Goal: Information Seeking & Learning: Learn about a topic

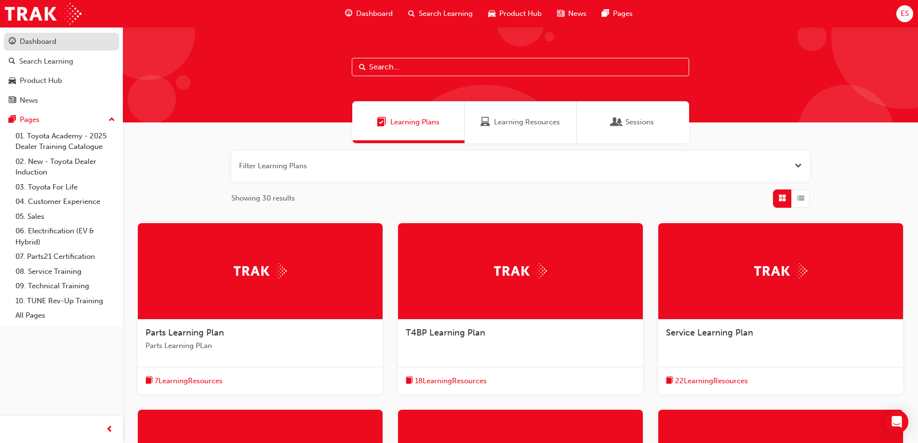
click at [34, 42] on div "Dashboard" at bounding box center [38, 41] width 37 height 11
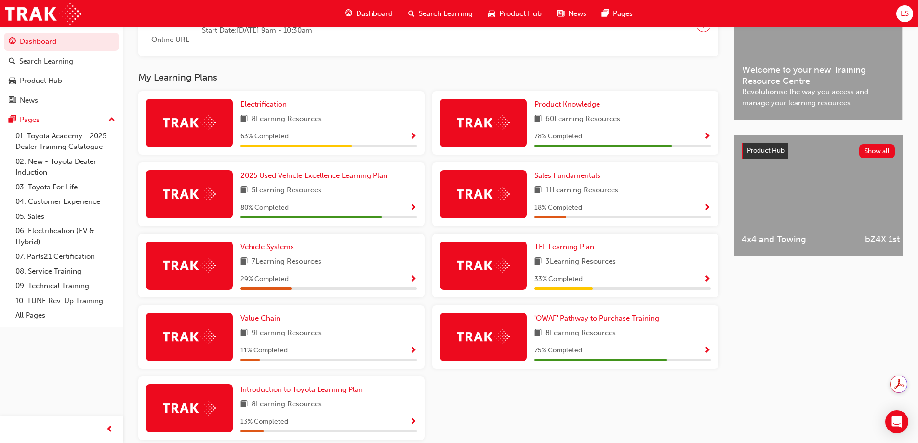
click at [704, 345] on div "'OWAF' Pathway to Purchase Training 8 Learning Resources 75 % Completed" at bounding box center [623, 337] width 176 height 48
click at [706, 351] on span "Show Progress" at bounding box center [707, 351] width 7 height 9
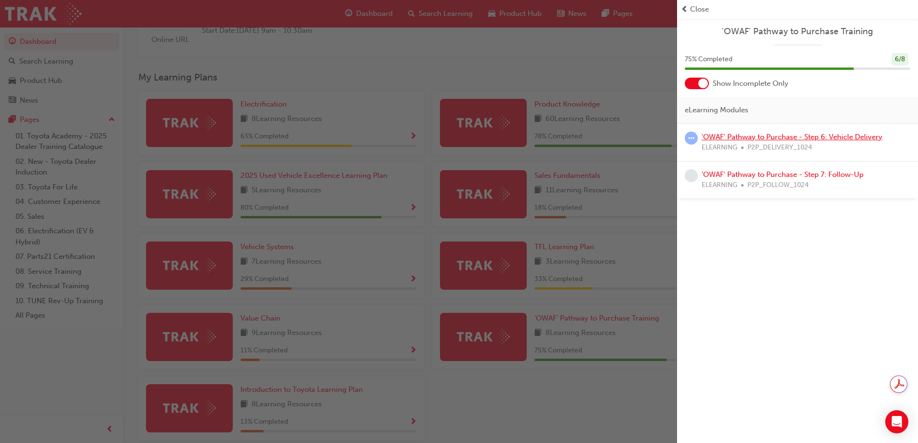
click at [747, 137] on link "'OWAF' Pathway to Purchase - Step 6: Vehicle Delivery" at bounding box center [792, 137] width 181 height 9
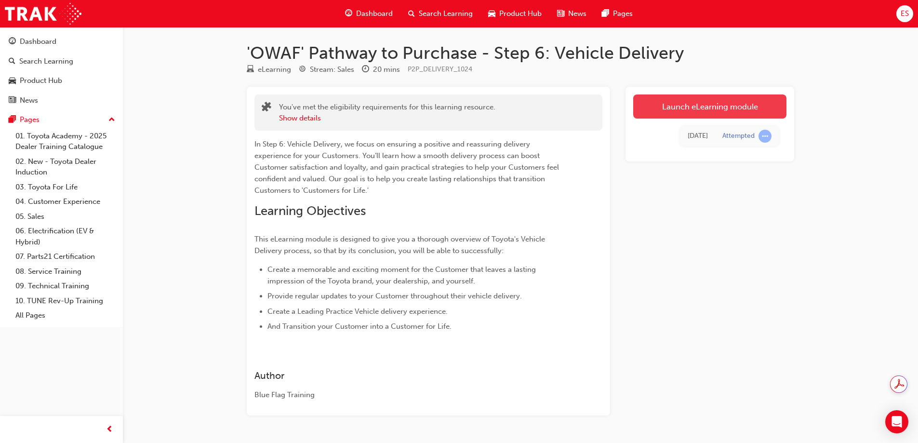
click at [669, 107] on link "Launch eLearning module" at bounding box center [709, 106] width 153 height 24
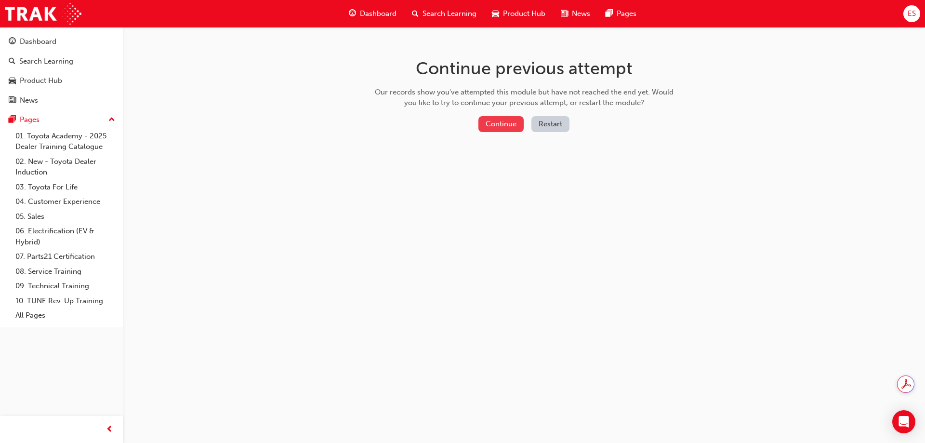
click at [494, 124] on button "Continue" at bounding box center [501, 124] width 45 height 16
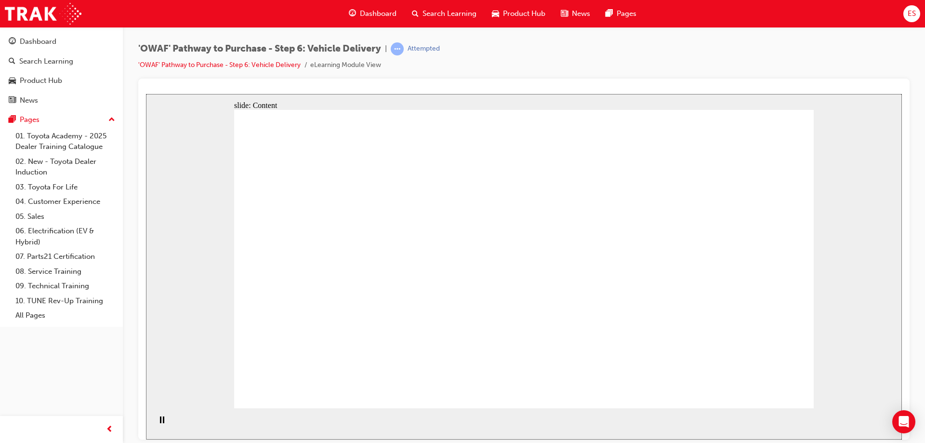
drag, startPoint x: 648, startPoint y: 251, endPoint x: 661, endPoint y: 297, distance: 48.5
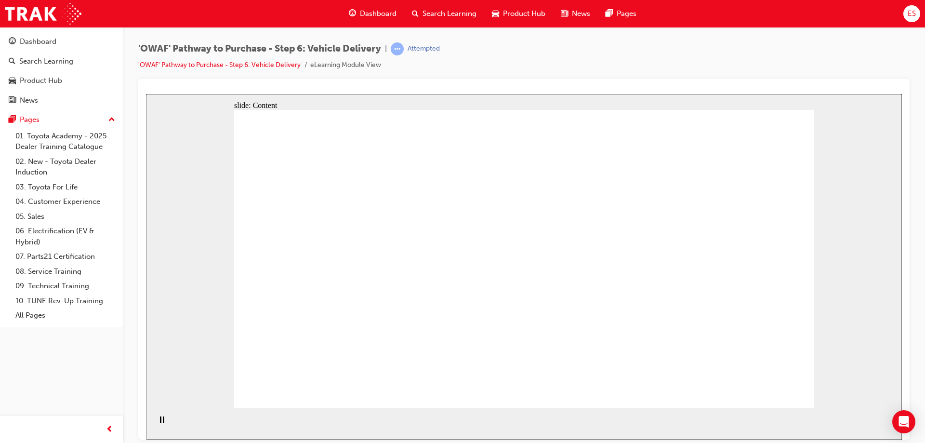
drag, startPoint x: 525, startPoint y: 275, endPoint x: 659, endPoint y: 274, distance: 133.5
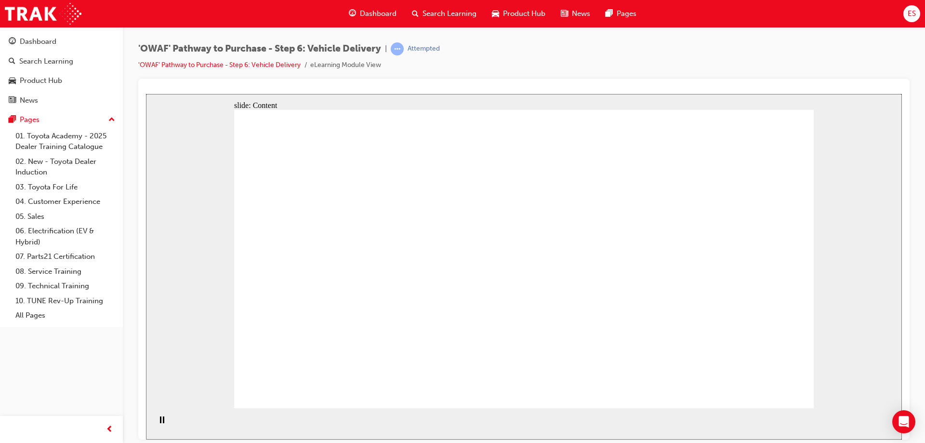
drag, startPoint x: 475, startPoint y: 274, endPoint x: 373, endPoint y: 288, distance: 103.7
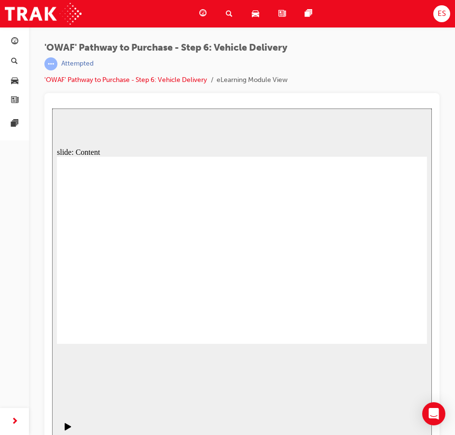
click at [149, 144] on div "slide: Content Rectangle 1 Rectangle 4 Show Respect & Professionalism As you wi…" at bounding box center [241, 276] width 379 height 337
drag, startPoint x: 67, startPoint y: 128, endPoint x: 149, endPoint y: 186, distance: 101.4
click at [67, 128] on div "slide: Content Rectangle 1 Rectangle 4 Surprise & Delight Customer satisfaction…" at bounding box center [241, 276] width 379 height 337
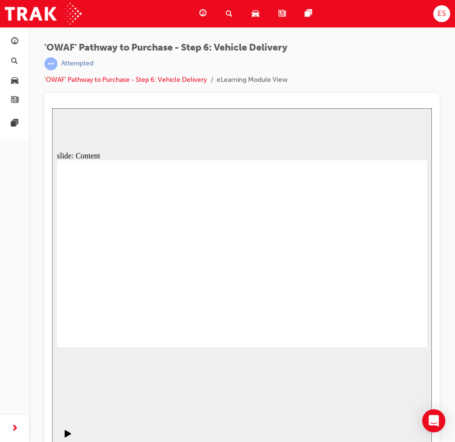
drag, startPoint x: 324, startPoint y: 187, endPoint x: 312, endPoint y: 185, distance: 12.6
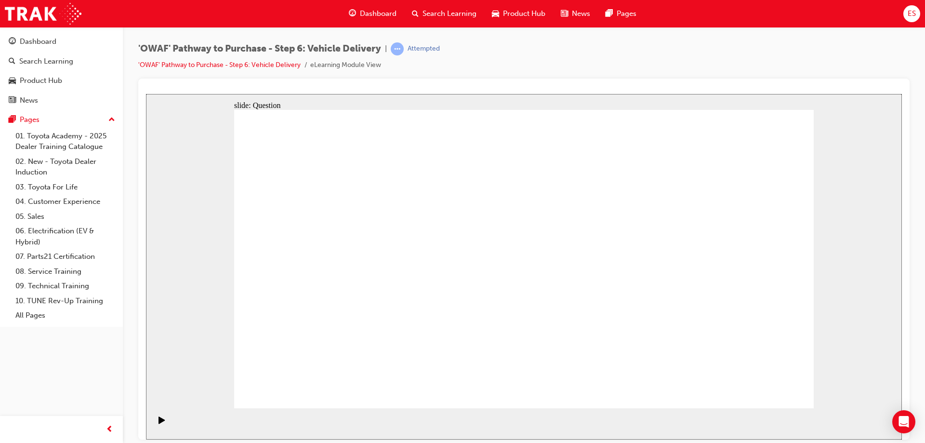
radio input "true"
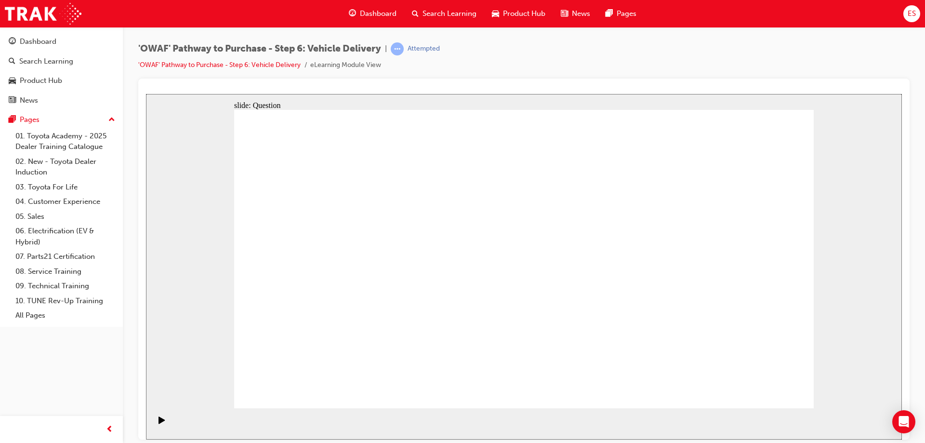
drag, startPoint x: 623, startPoint y: 330, endPoint x: 625, endPoint y: 246, distance: 83.4
drag, startPoint x: 545, startPoint y: 325, endPoint x: 394, endPoint y: 272, distance: 160.4
drag, startPoint x: 429, startPoint y: 353, endPoint x: 445, endPoint y: 234, distance: 120.2
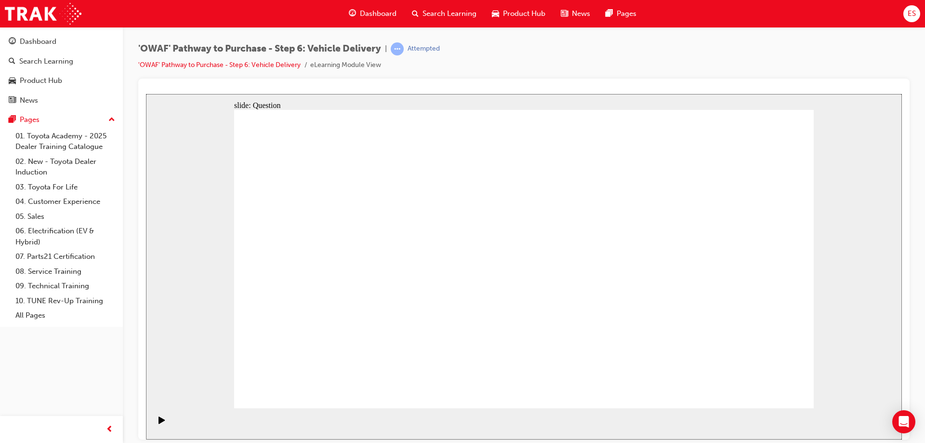
drag, startPoint x: 417, startPoint y: 326, endPoint x: 439, endPoint y: 239, distance: 89.3
checkbox input "true"
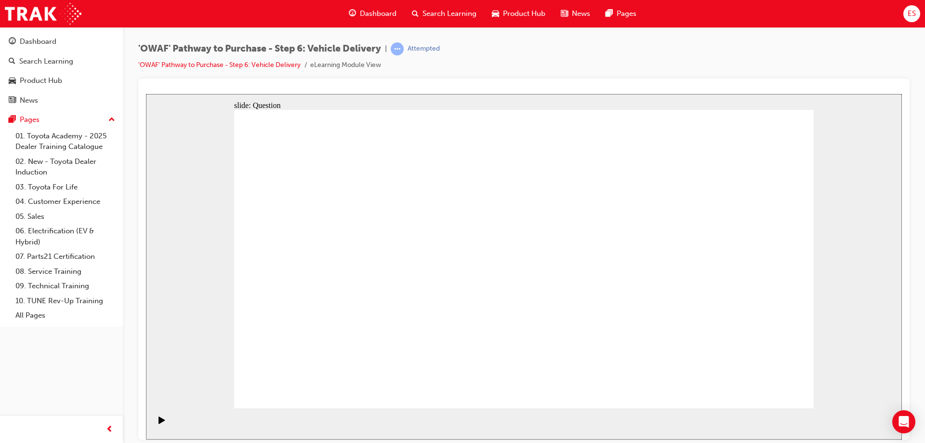
checkbox input "true"
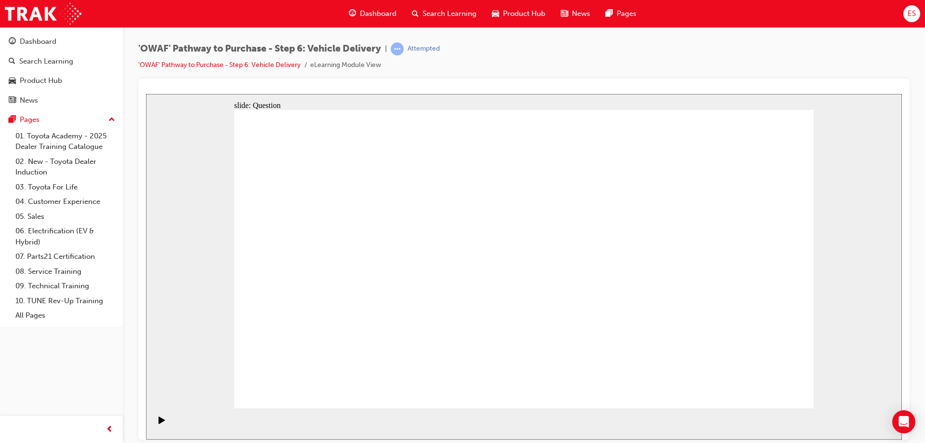
drag, startPoint x: 675, startPoint y: 249, endPoint x: 366, endPoint y: 311, distance: 315.2
drag, startPoint x: 703, startPoint y: 284, endPoint x: 350, endPoint y: 315, distance: 354.2
drag, startPoint x: 707, startPoint y: 296, endPoint x: 523, endPoint y: 327, distance: 186.7
drag, startPoint x: 704, startPoint y: 287, endPoint x: 352, endPoint y: 326, distance: 354.0
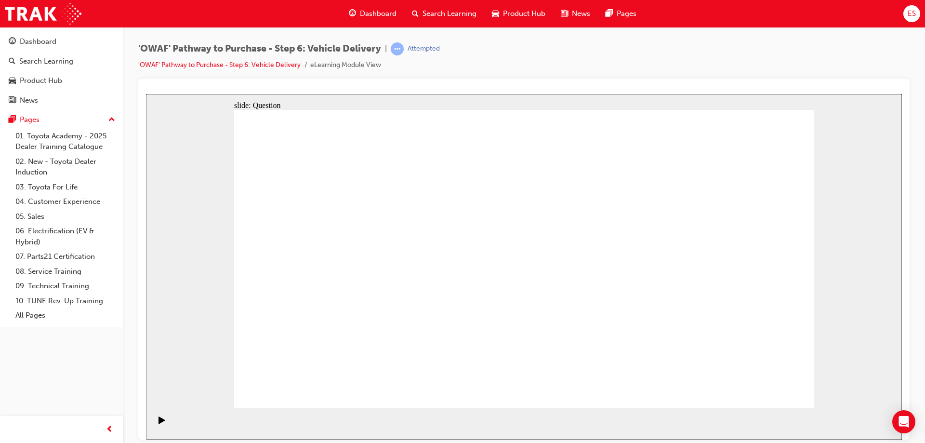
drag, startPoint x: 694, startPoint y: 288, endPoint x: 350, endPoint y: 317, distance: 345.4
drag, startPoint x: 722, startPoint y: 297, endPoint x: 513, endPoint y: 318, distance: 209.8
drag, startPoint x: 724, startPoint y: 292, endPoint x: 349, endPoint y: 317, distance: 374.9
drag, startPoint x: 707, startPoint y: 289, endPoint x: 334, endPoint y: 326, distance: 375.4
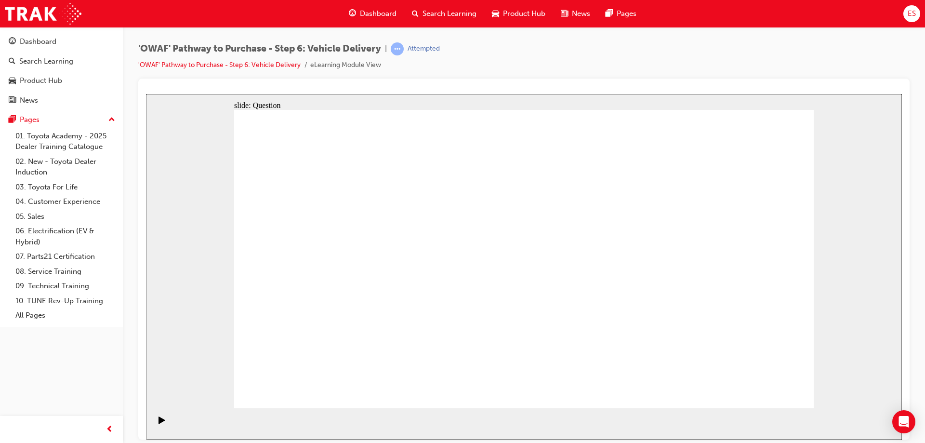
radio input "true"
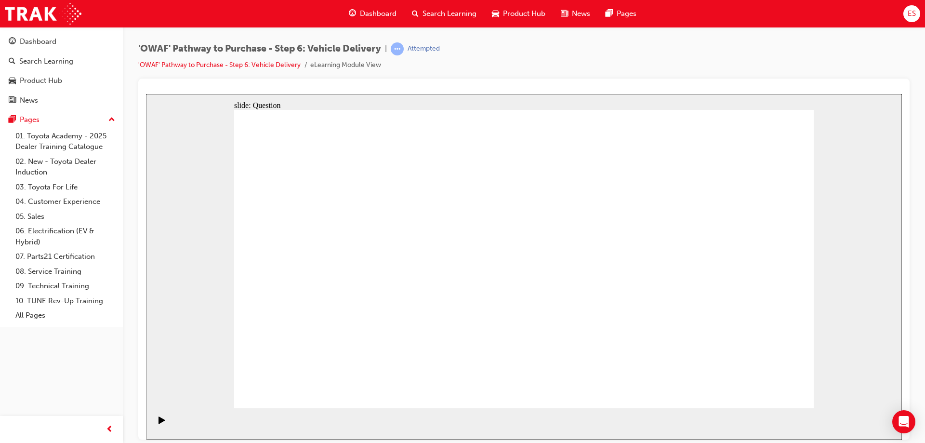
radio input "true"
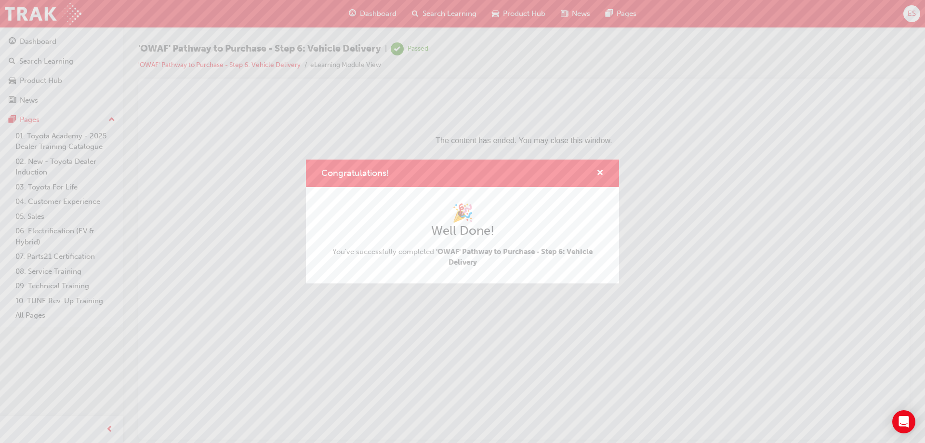
click at [40, 44] on div "Congratulations! 🎉 Well Done! You've successfully completed 'OWAF' Pathway to P…" at bounding box center [462, 221] width 925 height 443
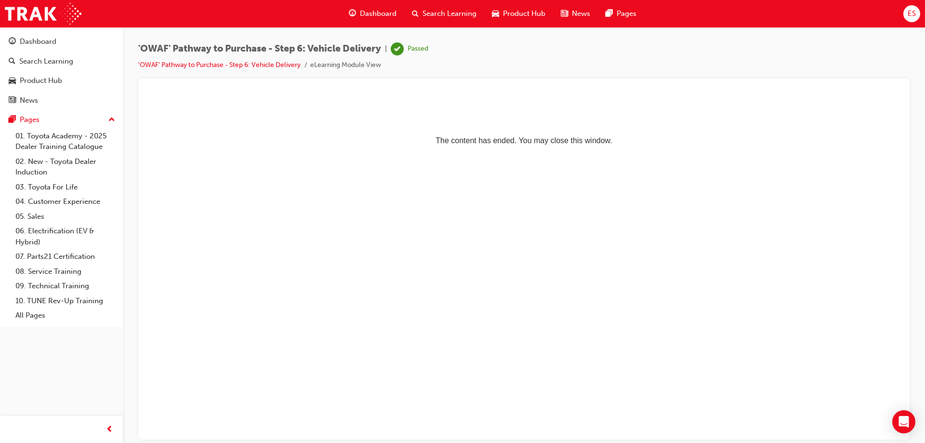
click at [40, 44] on div "Dashboard" at bounding box center [38, 41] width 37 height 11
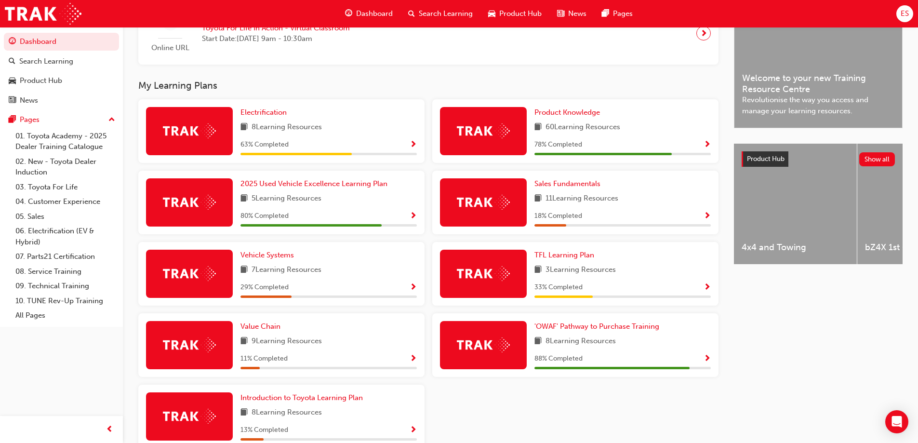
scroll to position [319, 0]
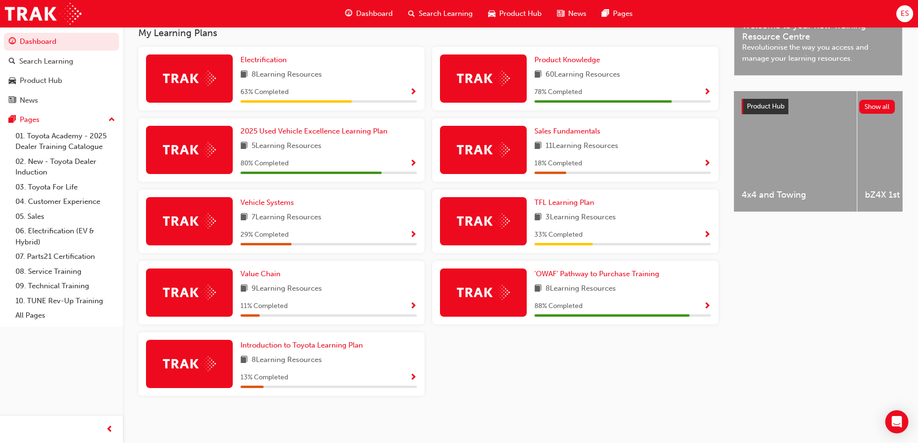
click at [708, 306] on span "Show Progress" at bounding box center [707, 306] width 7 height 9
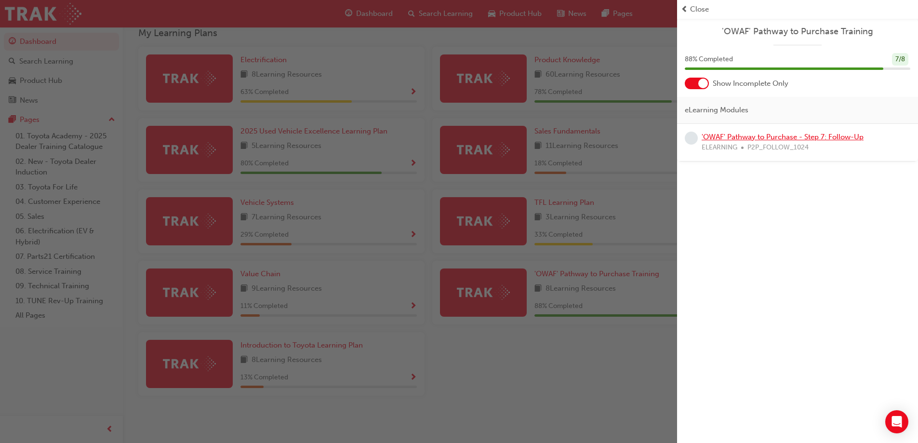
click at [764, 137] on link "'OWAF' Pathway to Purchase - Step 7: Follow-Up" at bounding box center [783, 137] width 162 height 9
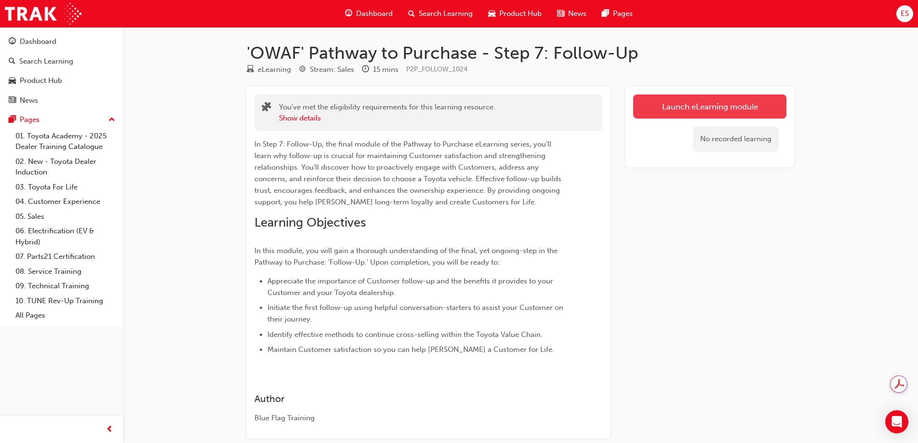
click at [681, 111] on link "Launch eLearning module" at bounding box center [709, 106] width 153 height 24
